Goal: Navigation & Orientation: Find specific page/section

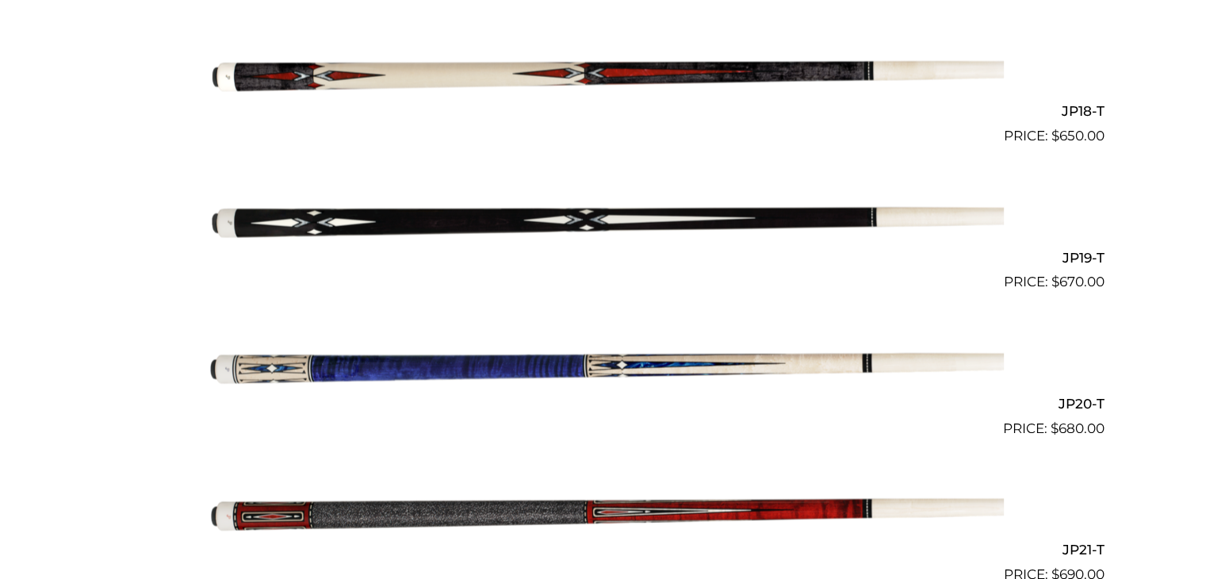
scroll to position [2993, 0]
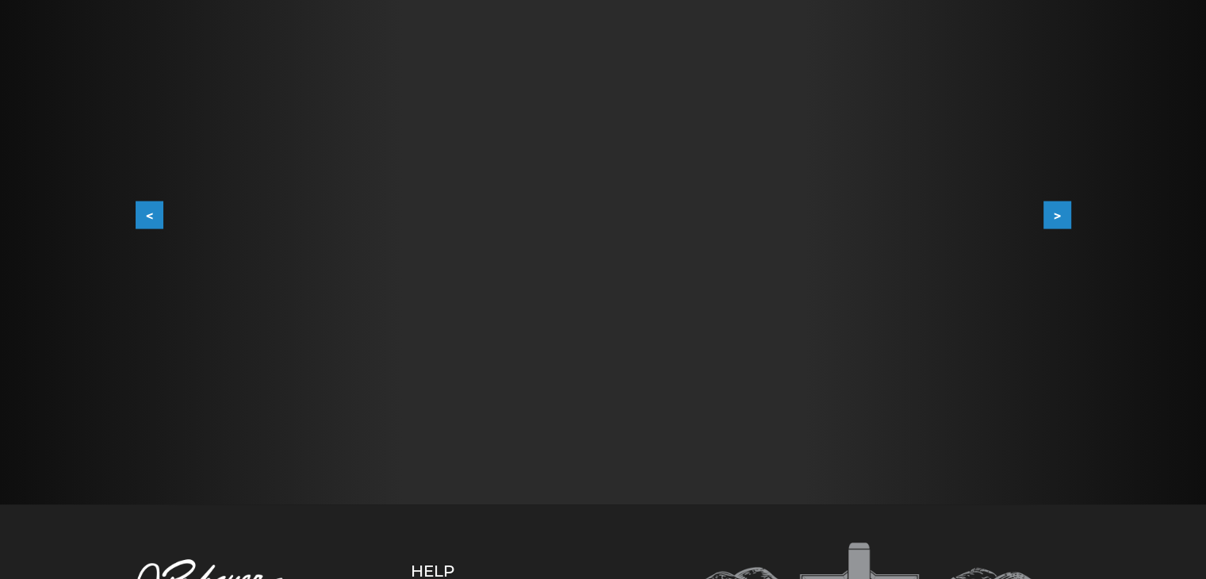
scroll to position [327, 0]
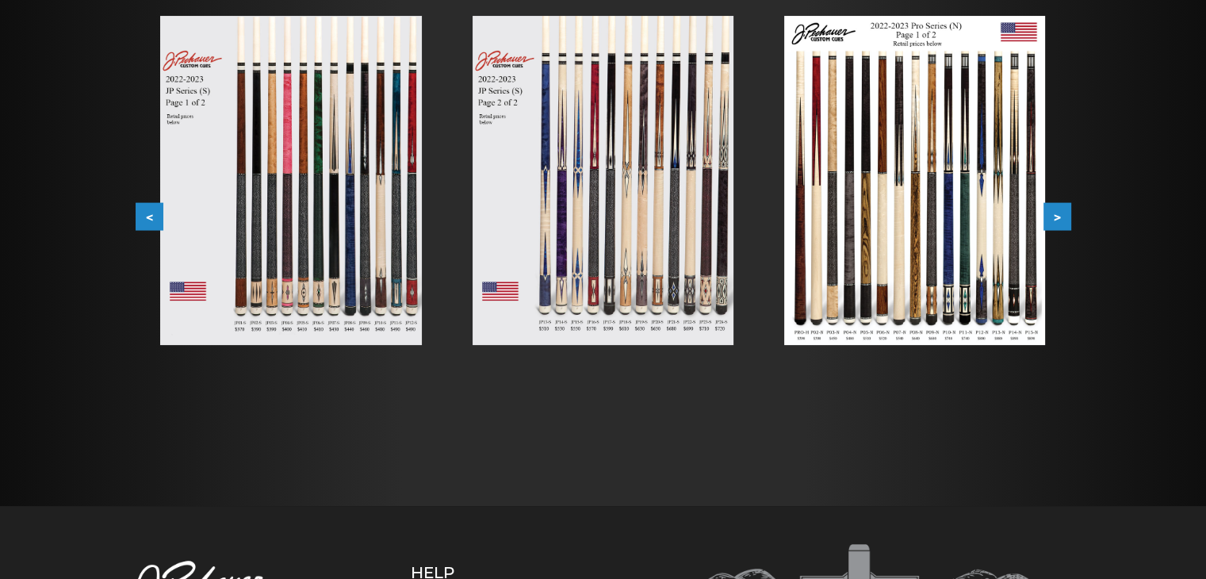
click at [949, 235] on img at bounding box center [914, 180] width 261 height 329
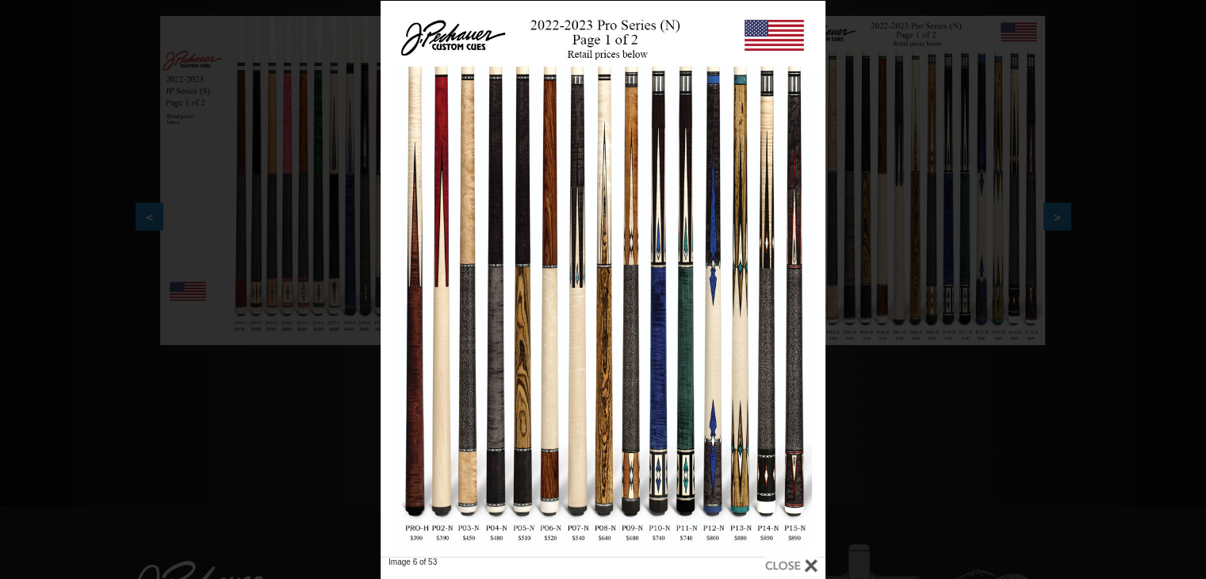
click at [585, 345] on div at bounding box center [602, 279] width 445 height 556
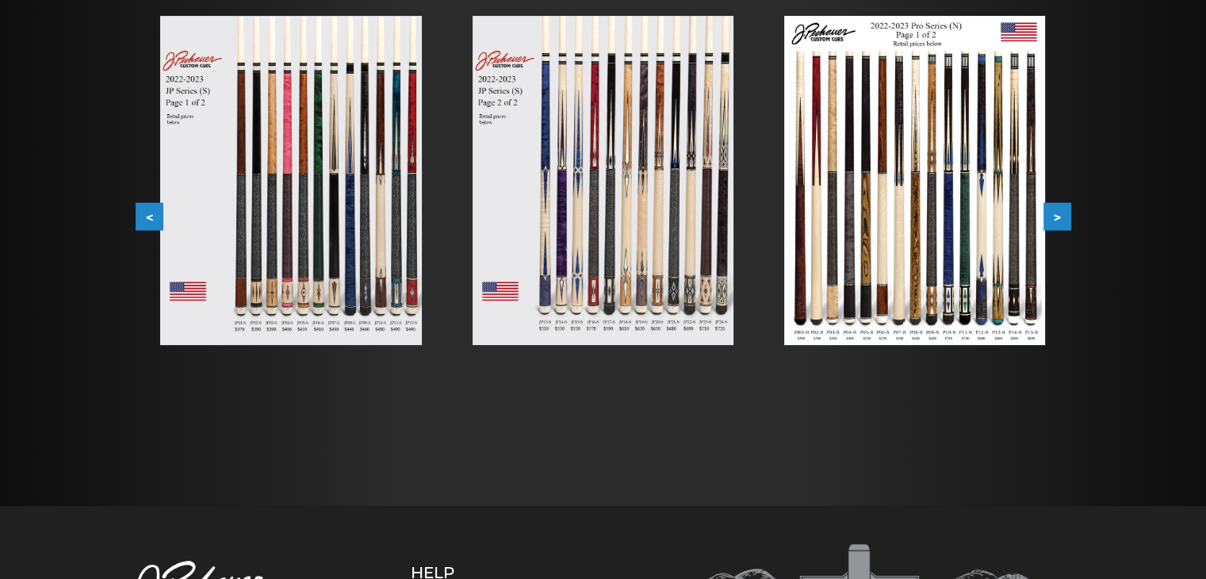
click at [930, 273] on img at bounding box center [914, 180] width 261 height 329
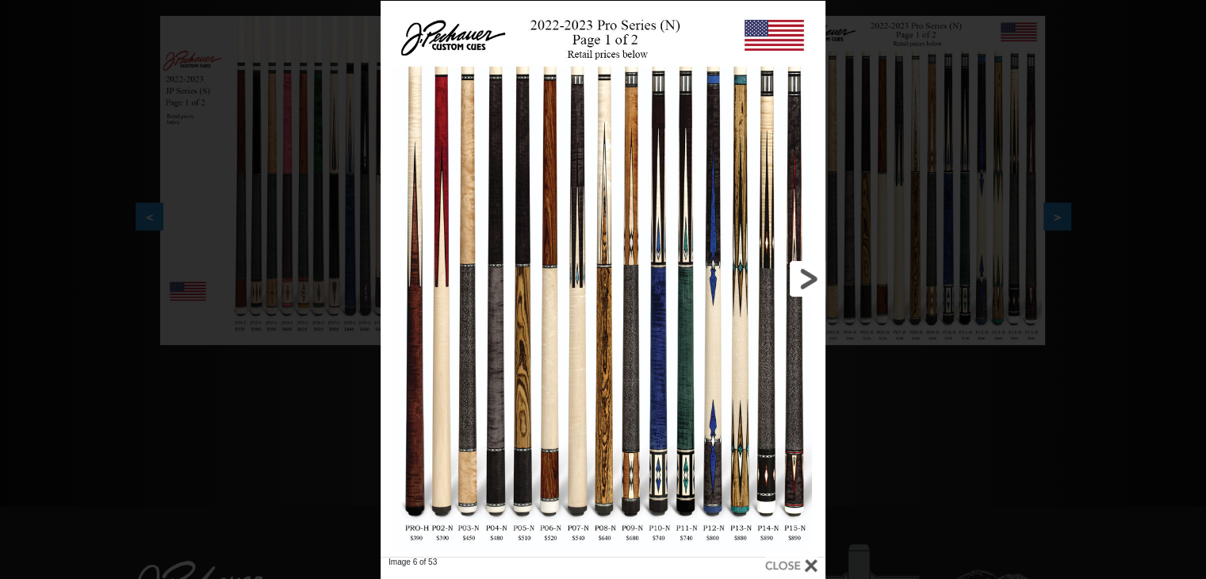
click at [807, 281] on link at bounding box center [725, 279] width 200 height 556
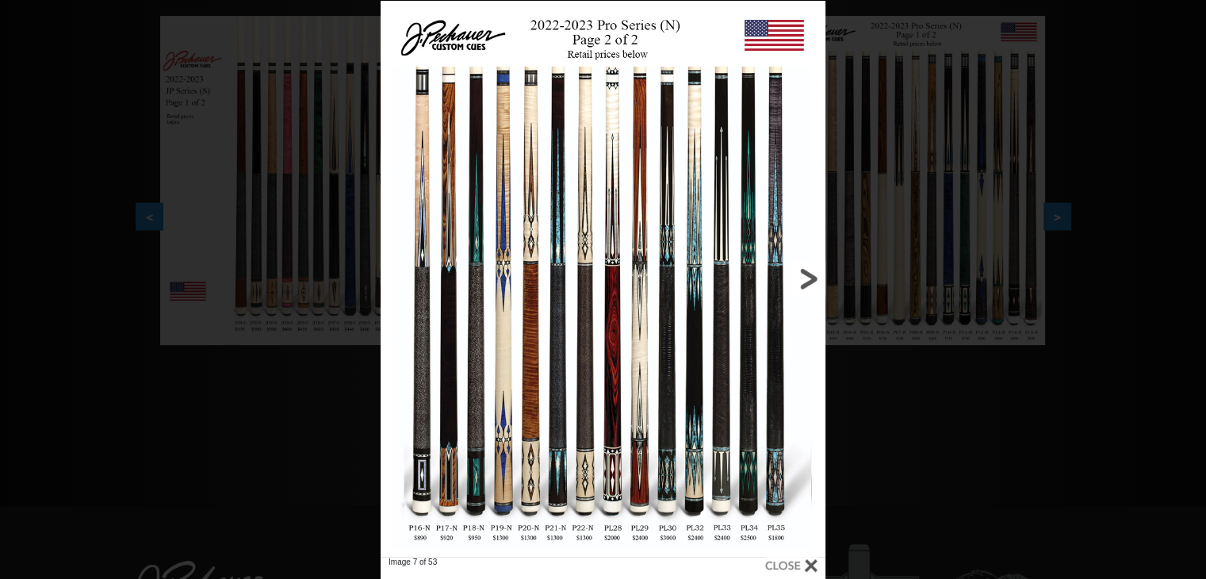
click at [805, 281] on link at bounding box center [725, 279] width 200 height 556
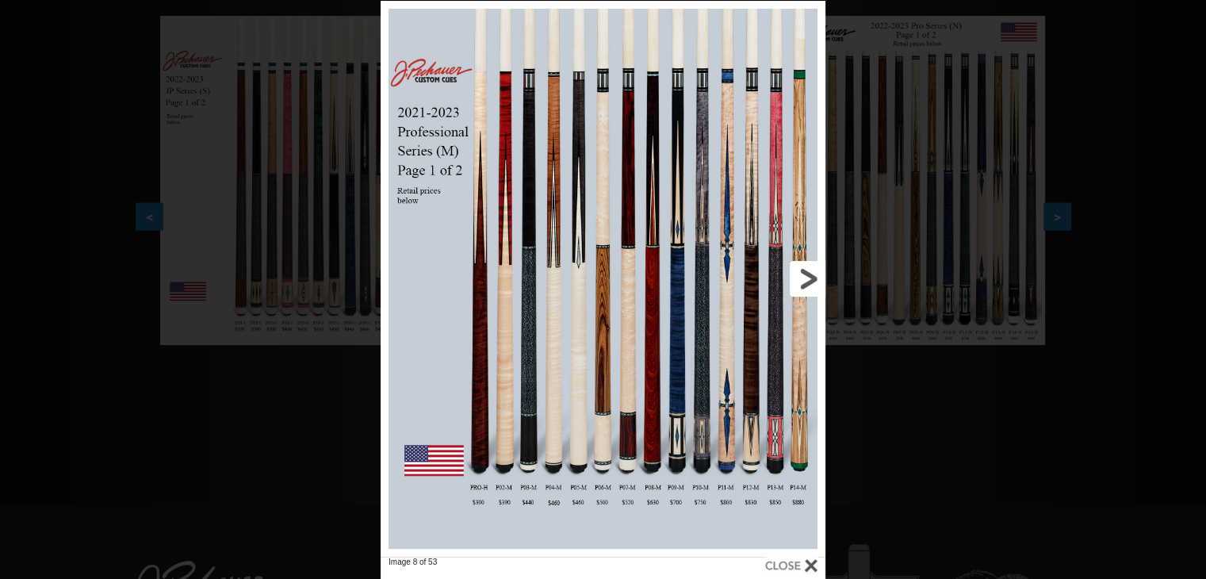
click at [805, 280] on link at bounding box center [725, 279] width 200 height 556
